Goal: Task Accomplishment & Management: Manage account settings

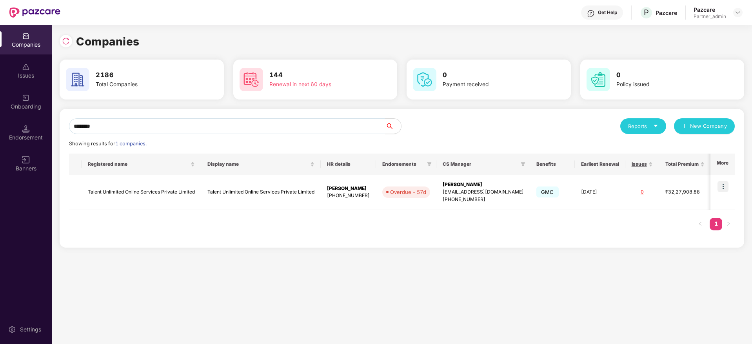
click at [0, 102] on div "Companies Issues Onboarding Endorsement Banners Settings Companies 2186 Total C…" at bounding box center [376, 184] width 752 height 319
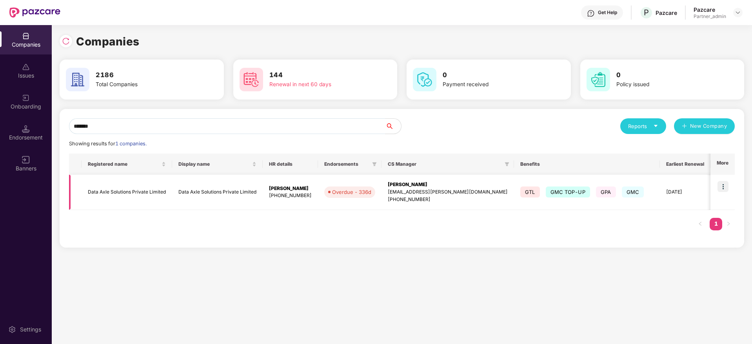
type input "*******"
click at [724, 187] on img at bounding box center [723, 186] width 11 height 11
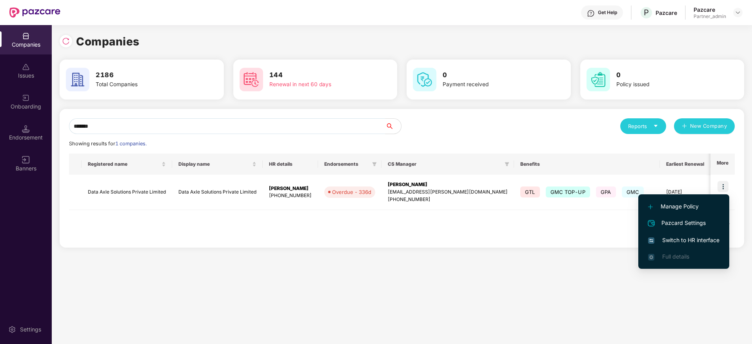
click at [672, 238] on span "Switch to HR interface" at bounding box center [683, 240] width 71 height 9
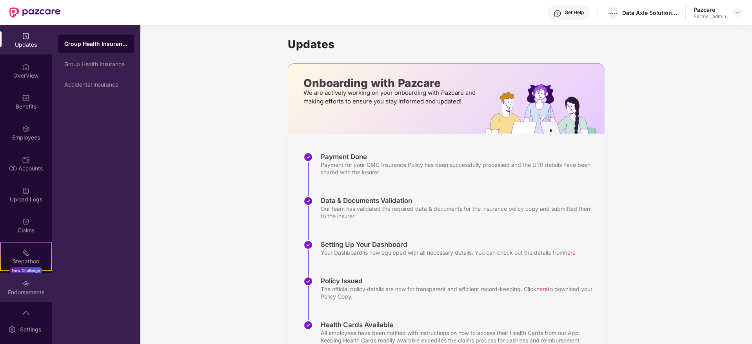
click at [27, 292] on div "Endorsements" at bounding box center [26, 293] width 52 height 8
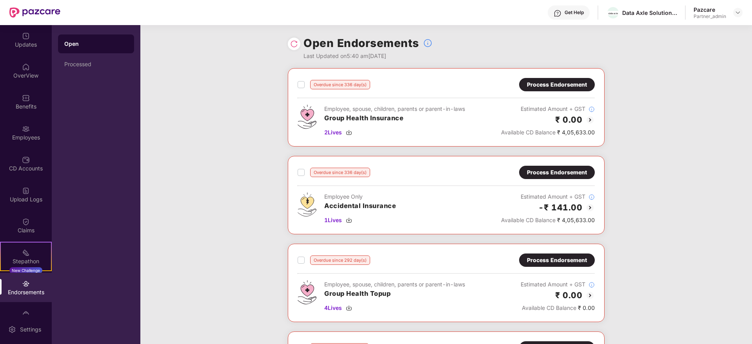
click at [552, 173] on div "Process Endorsement" at bounding box center [557, 172] width 60 height 9
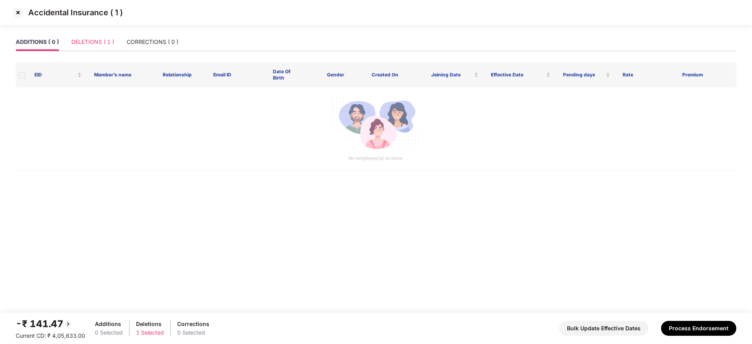
click at [94, 48] on div "DELETIONS ( 1 )" at bounding box center [92, 42] width 43 height 18
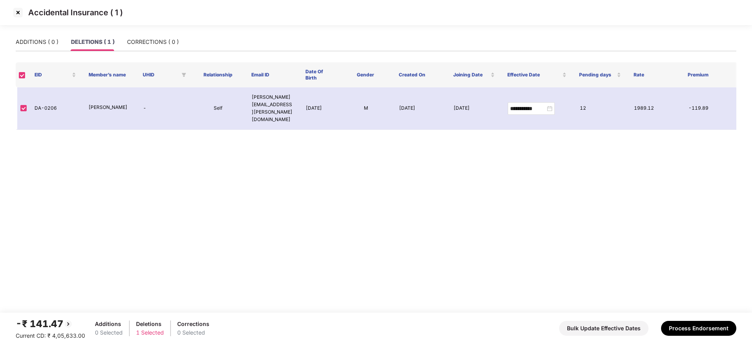
click at [19, 15] on img at bounding box center [18, 12] width 13 height 13
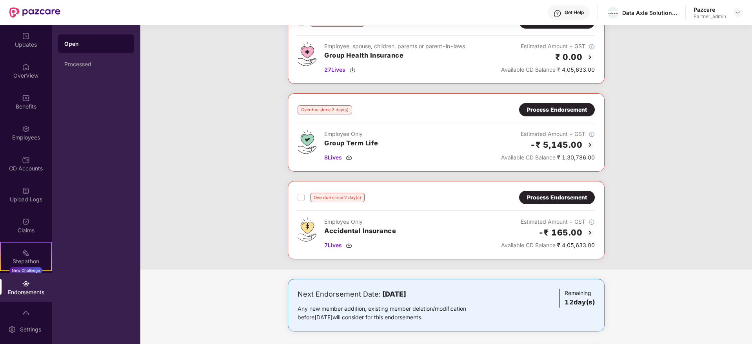
scroll to position [882, 0]
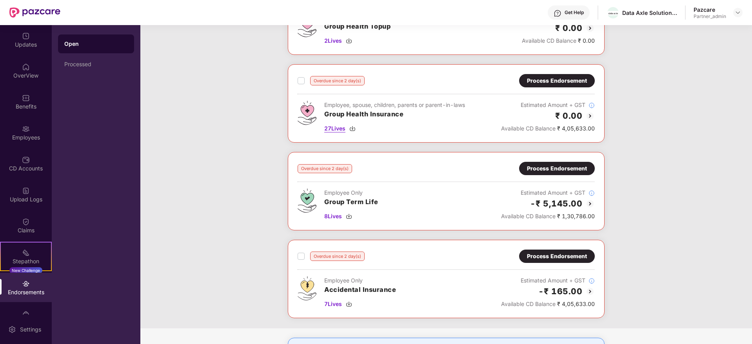
click at [350, 129] on img at bounding box center [352, 128] width 6 height 6
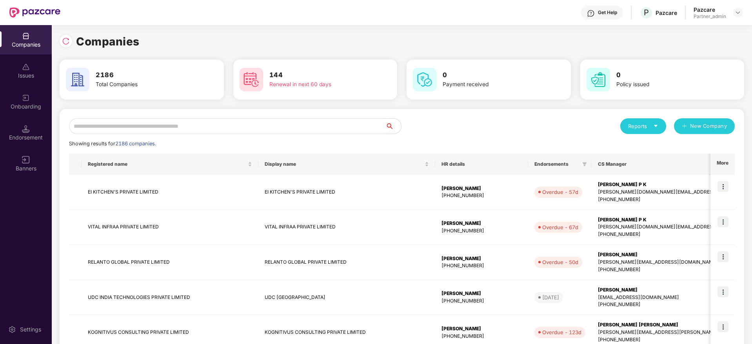
click at [160, 125] on input "text" at bounding box center [227, 126] width 316 height 16
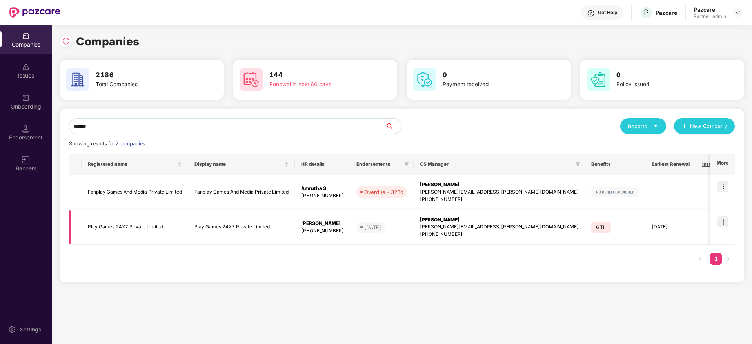
type input "******"
click at [725, 222] on img at bounding box center [723, 221] width 11 height 11
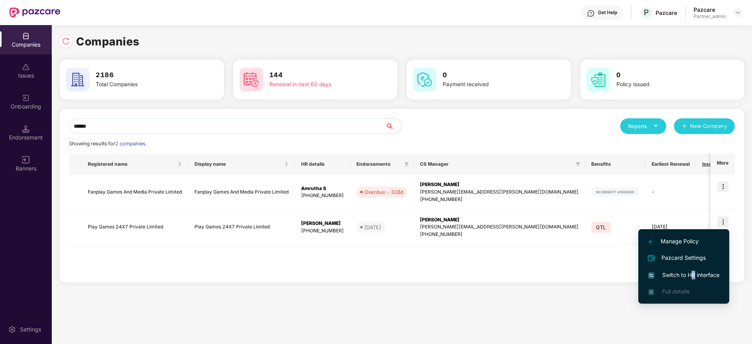
click at [693, 278] on span "Switch to HR interface" at bounding box center [683, 275] width 71 height 9
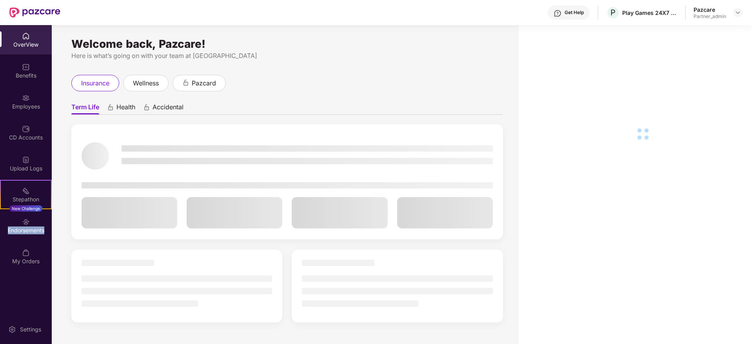
click at [18, 237] on div "Endorsements" at bounding box center [26, 225] width 52 height 29
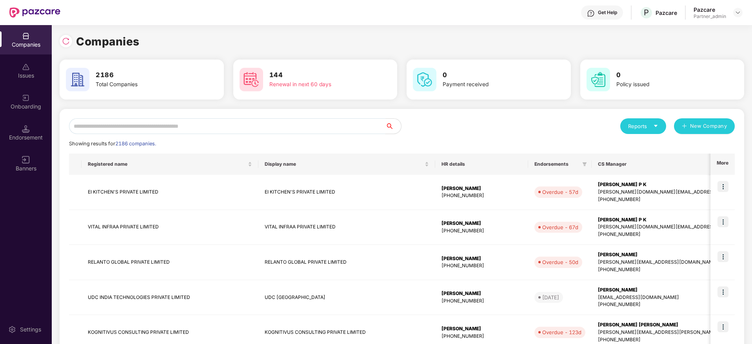
click at [196, 128] on input "text" at bounding box center [227, 126] width 316 height 16
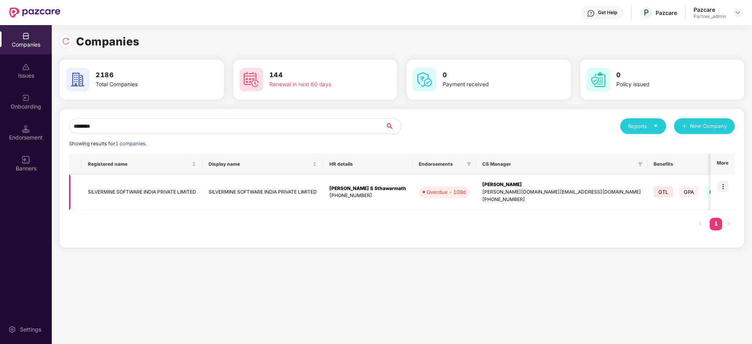
type input "********"
click at [723, 186] on img at bounding box center [723, 186] width 11 height 11
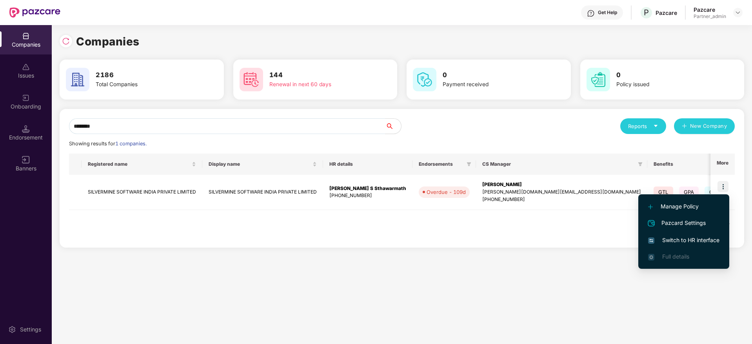
click at [689, 240] on span "Switch to HR interface" at bounding box center [683, 240] width 71 height 9
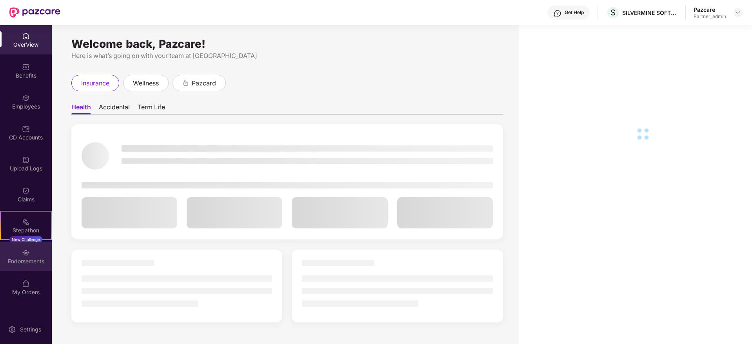
click at [22, 264] on div "Endorsements" at bounding box center [26, 262] width 52 height 8
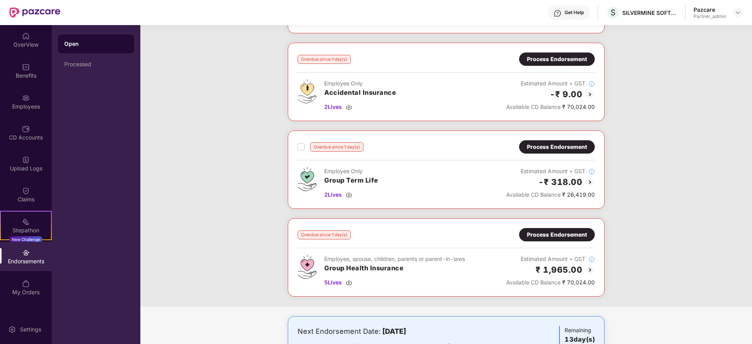
scroll to position [95, 0]
